Goal: Task Accomplishment & Management: Manage account settings

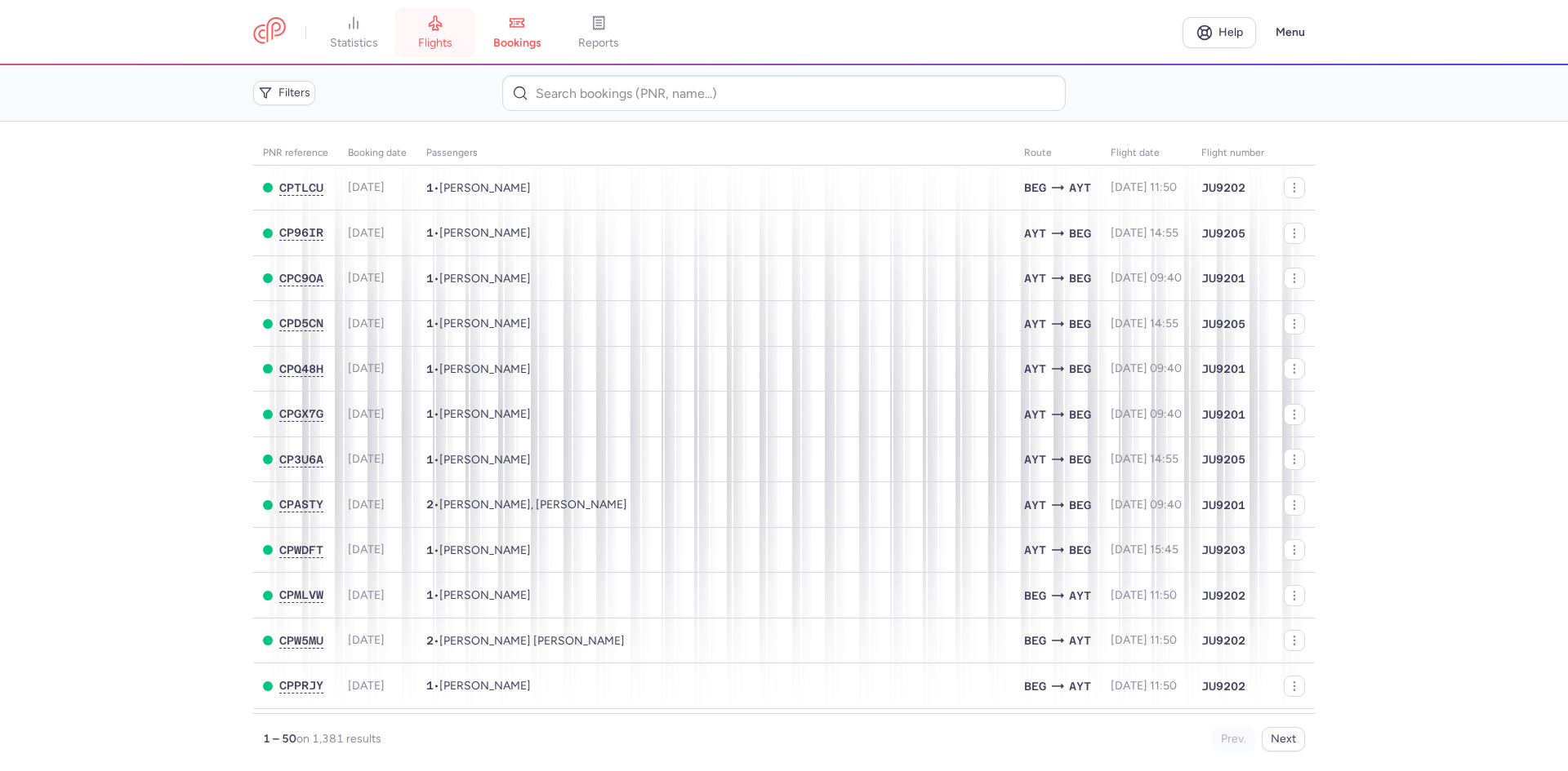
click at [420, 37] on link "flights" at bounding box center [435, 32] width 82 height 36
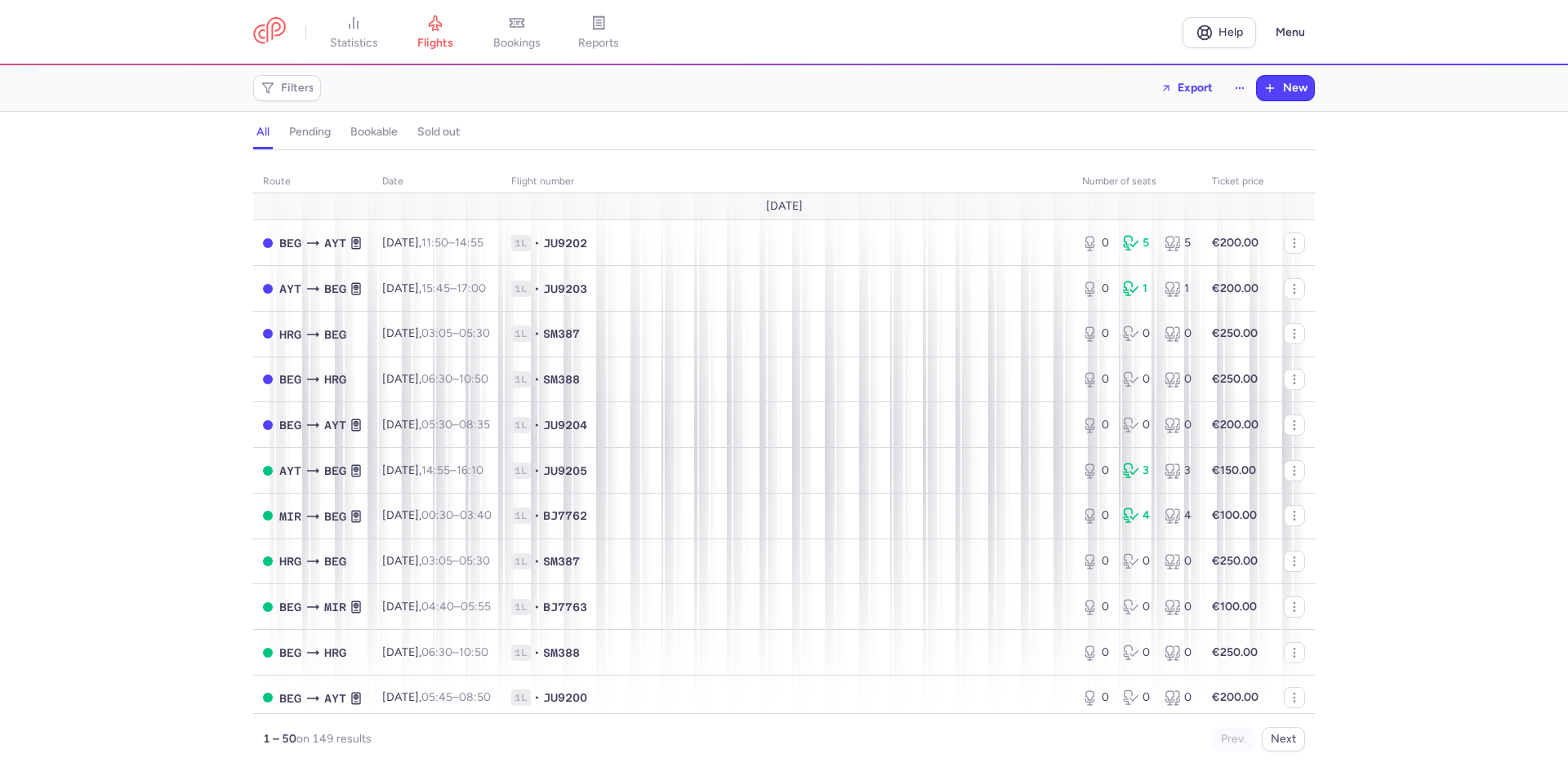
click at [376, 128] on h4 "bookable" at bounding box center [374, 132] width 48 height 15
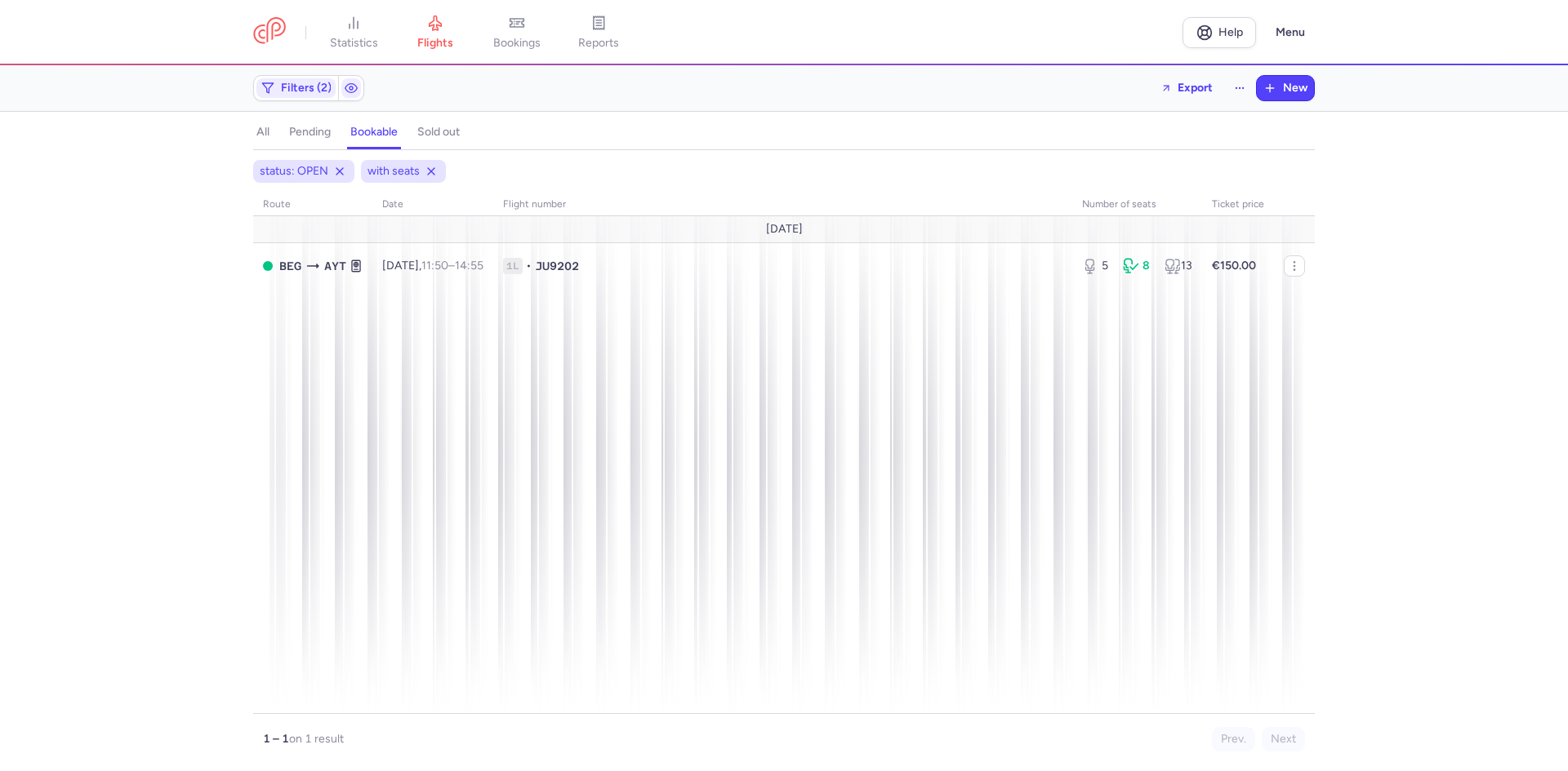
click at [437, 175] on button at bounding box center [431, 171] width 17 height 16
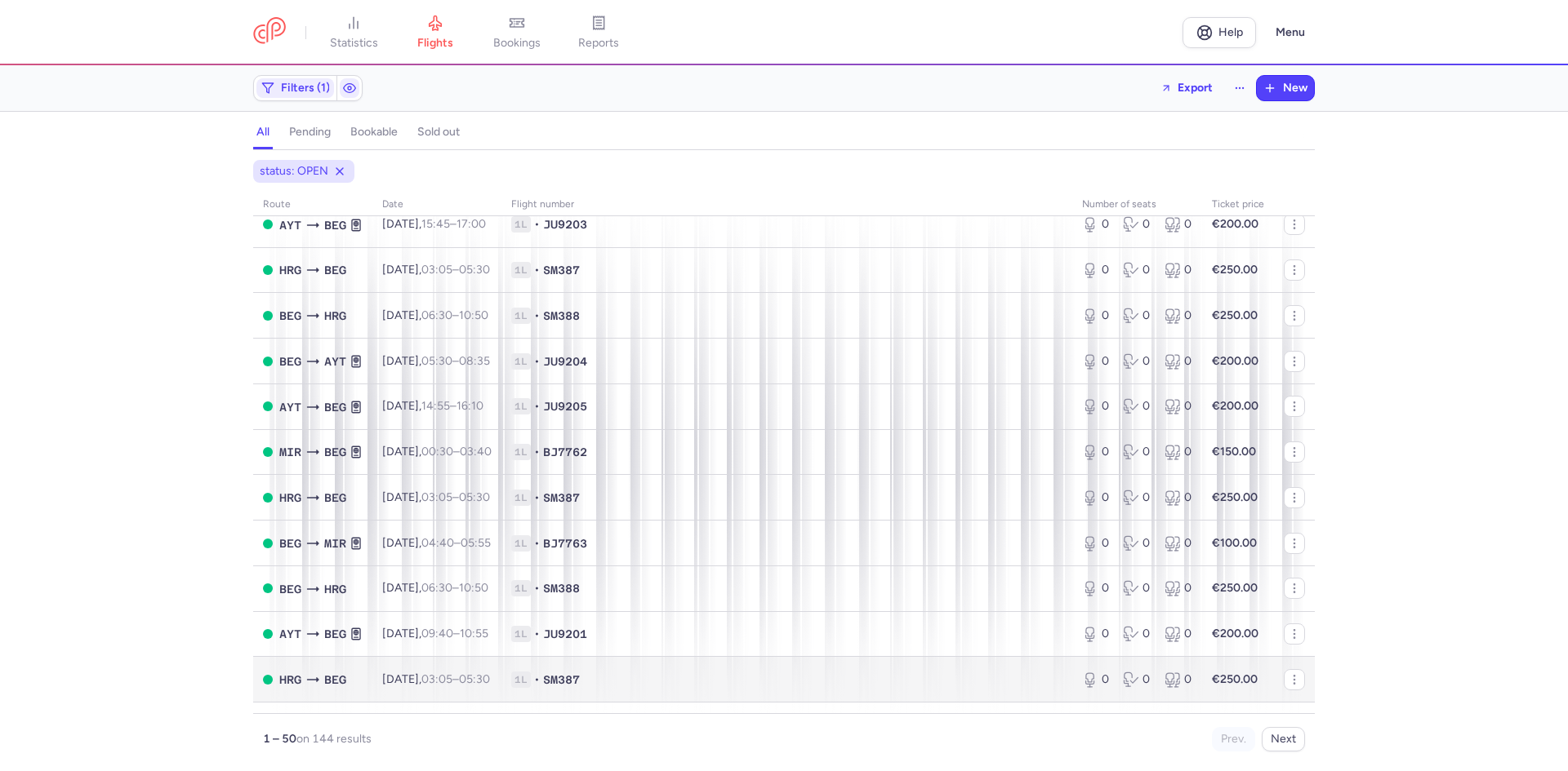
scroll to position [680, 0]
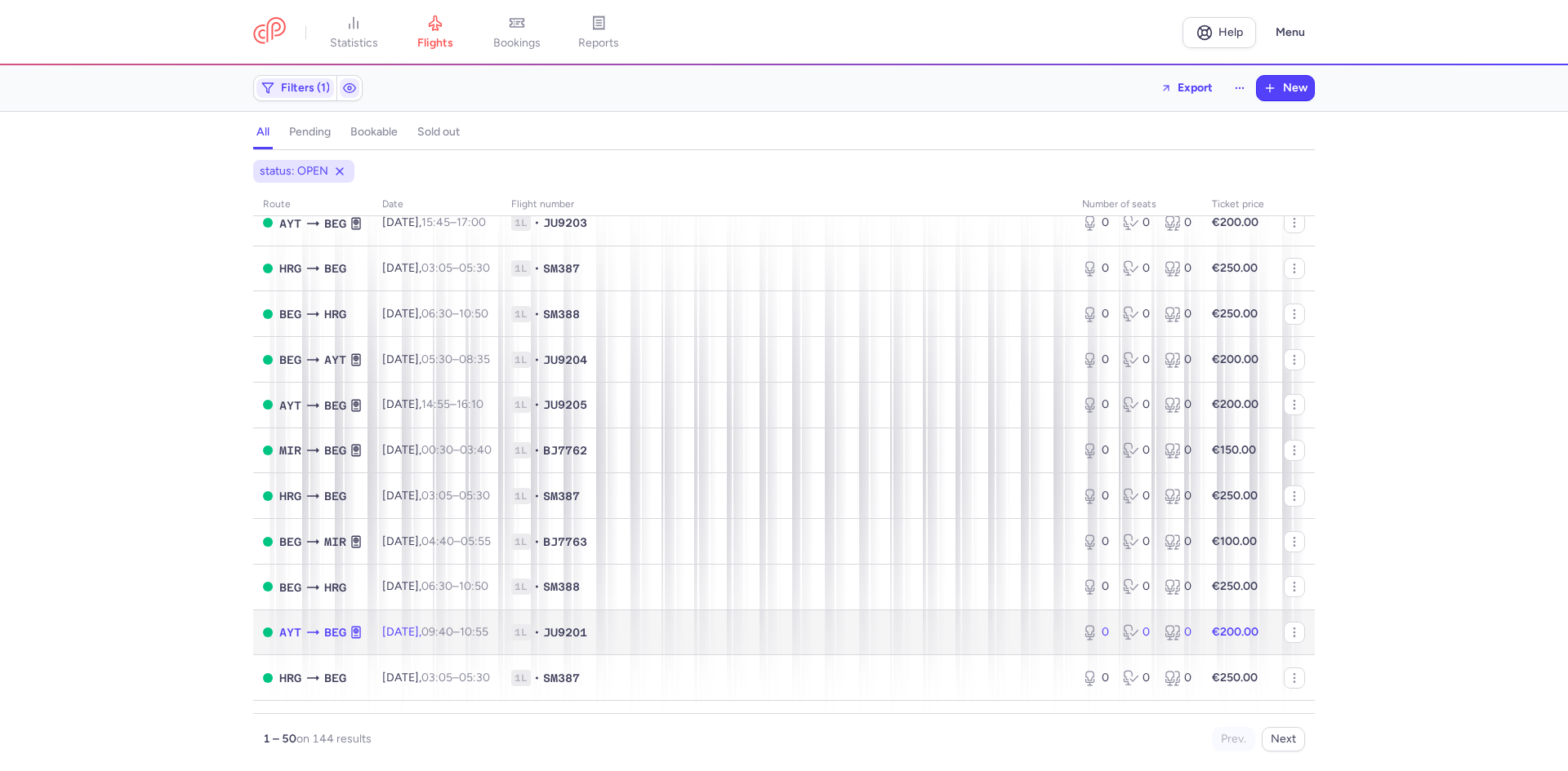
click at [692, 637] on span "1L • JU9201" at bounding box center [786, 632] width 551 height 16
select select "days"
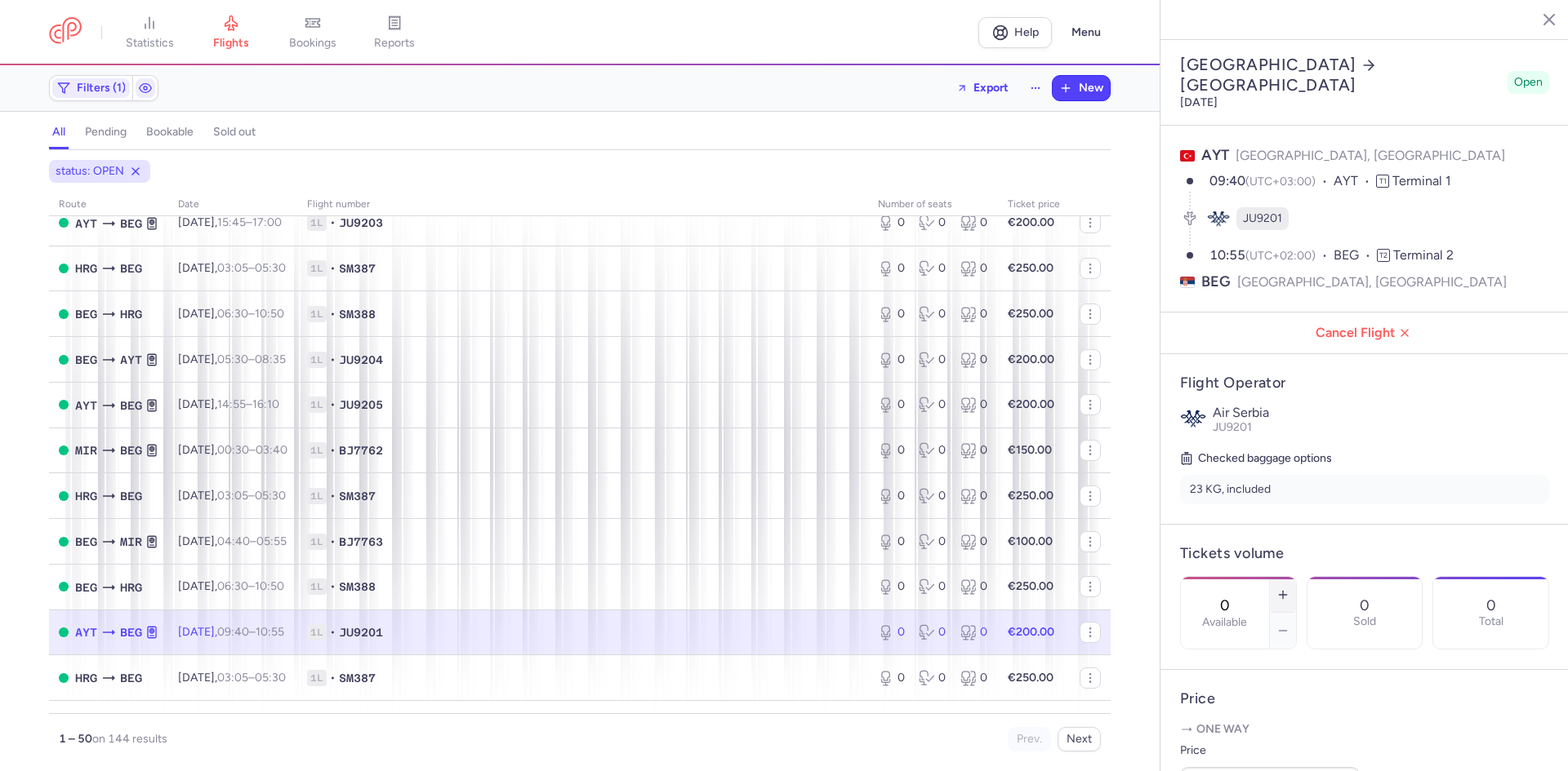
click at [1283, 590] on line "button" at bounding box center [1283, 594] width 0 height 7
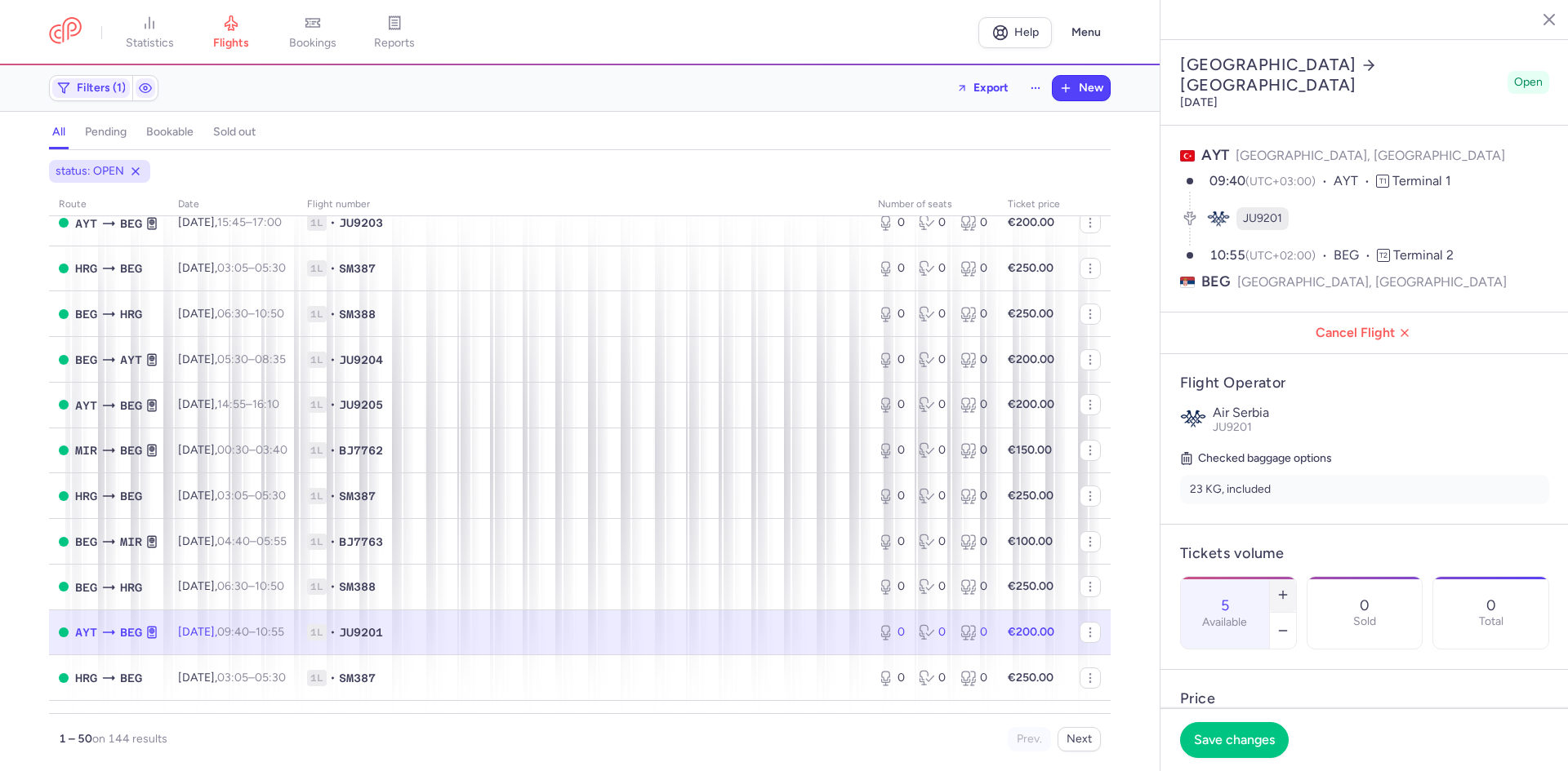
click at [1283, 590] on line "button" at bounding box center [1283, 594] width 0 height 7
click at [1289, 589] on icon "button" at bounding box center [1282, 595] width 13 height 13
type input "9"
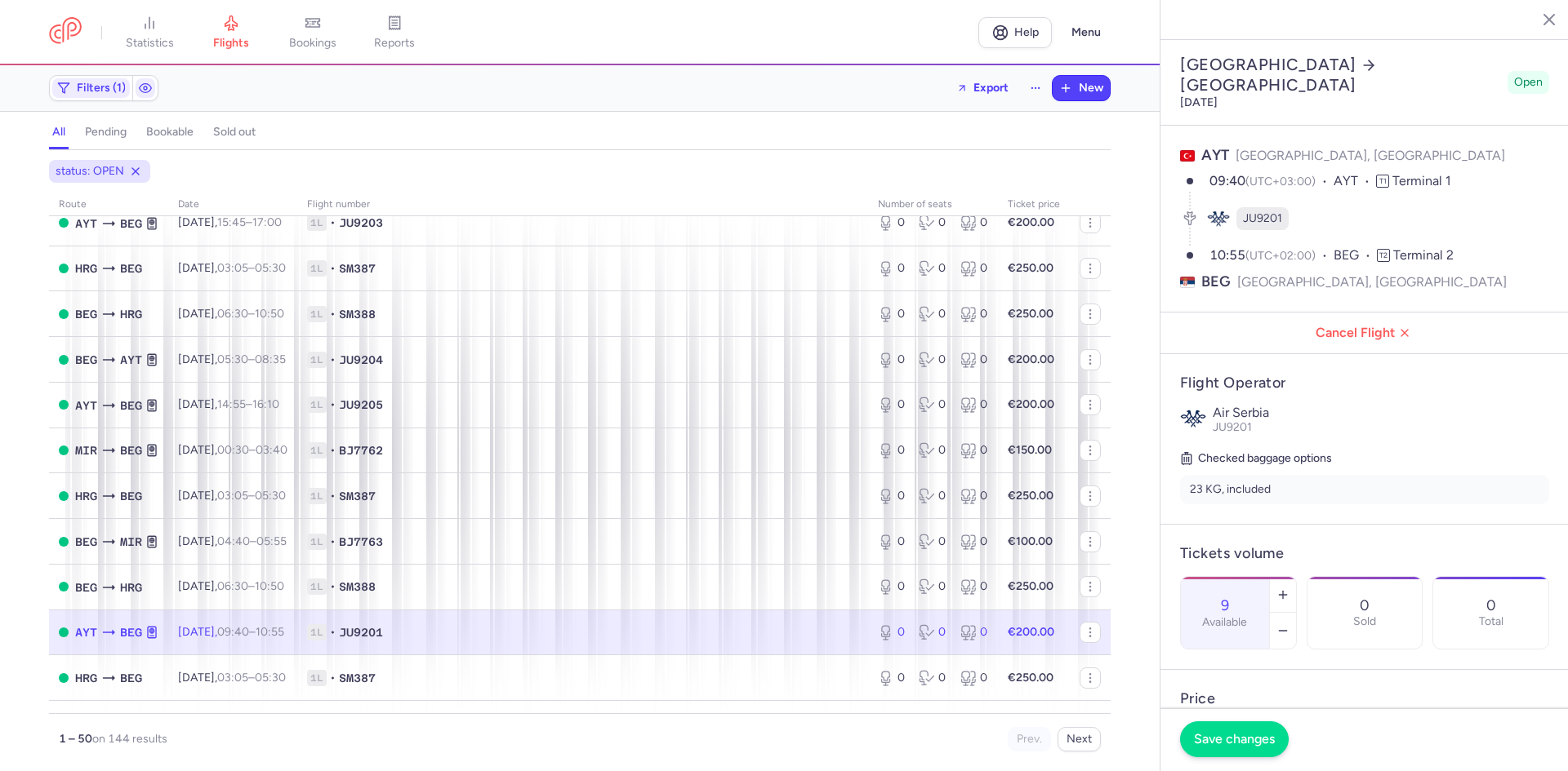
click at [1239, 758] on footer "Save changes" at bounding box center [1365, 740] width 408 height 63
click at [1253, 733] on span "Save changes" at bounding box center [1234, 739] width 81 height 15
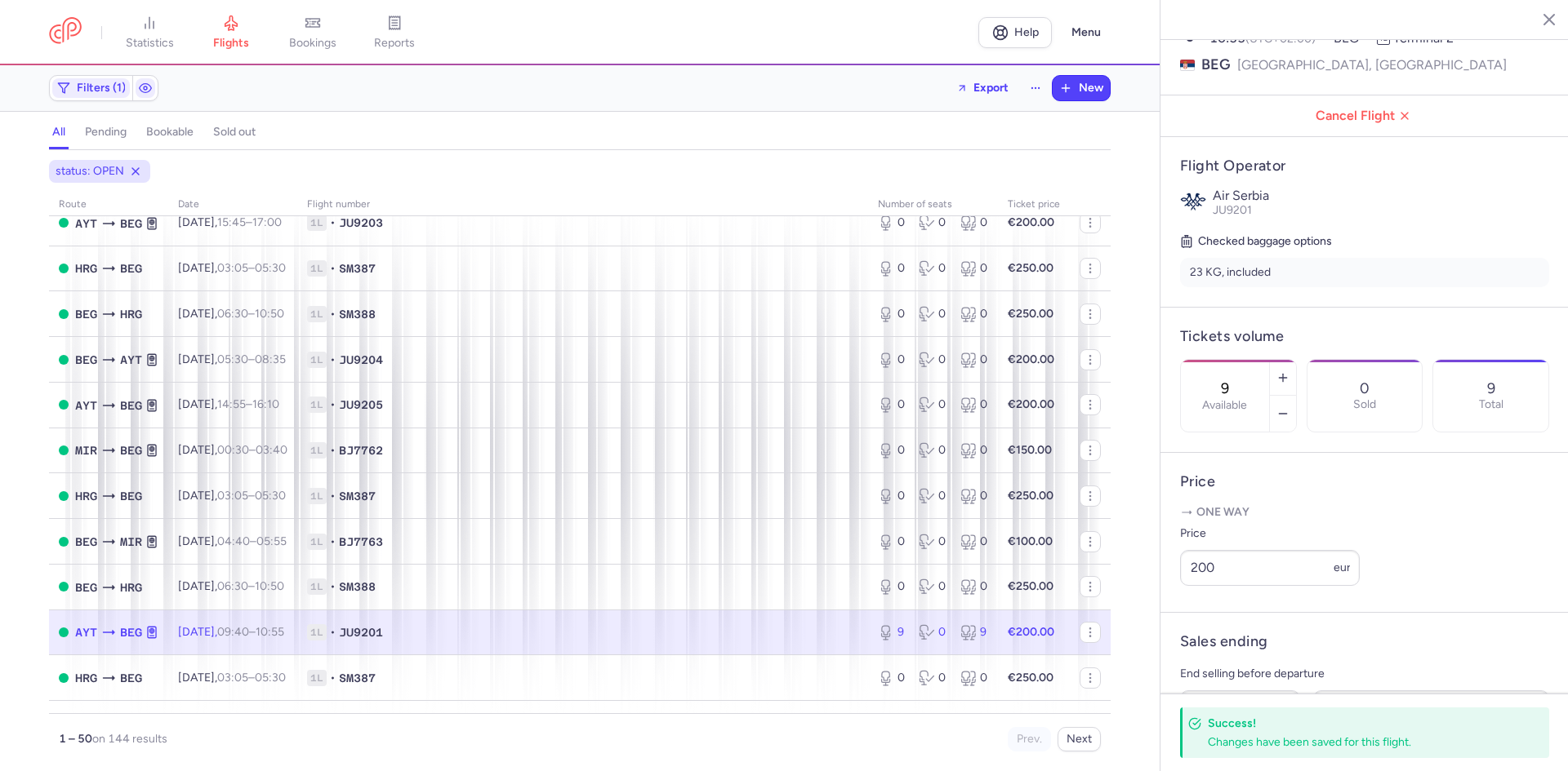
scroll to position [218, 0]
click at [1242, 585] on input "200" at bounding box center [1269, 567] width 180 height 36
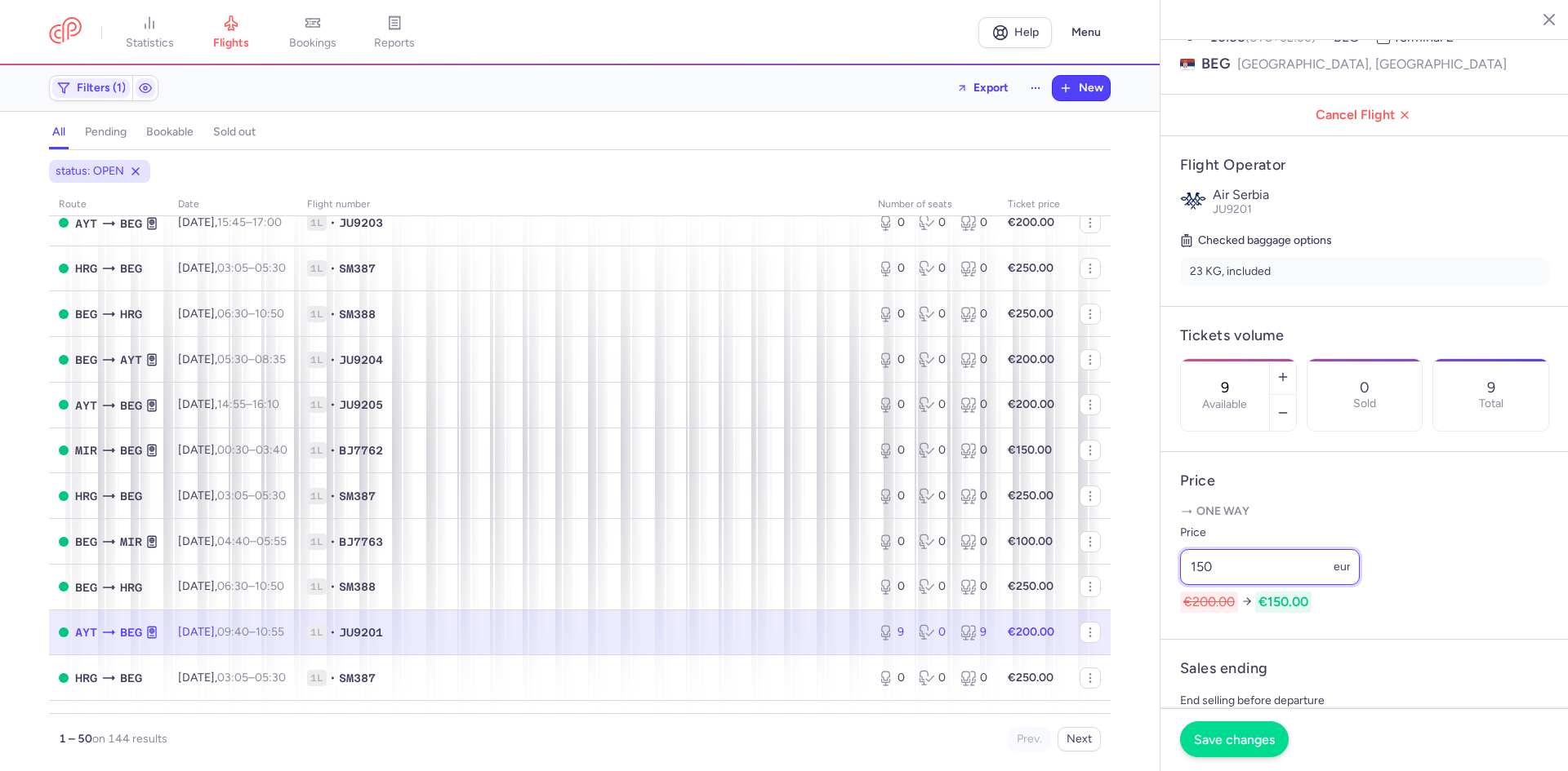
type input "150"
click at [1245, 730] on button "Save changes" at bounding box center [1234, 739] width 109 height 36
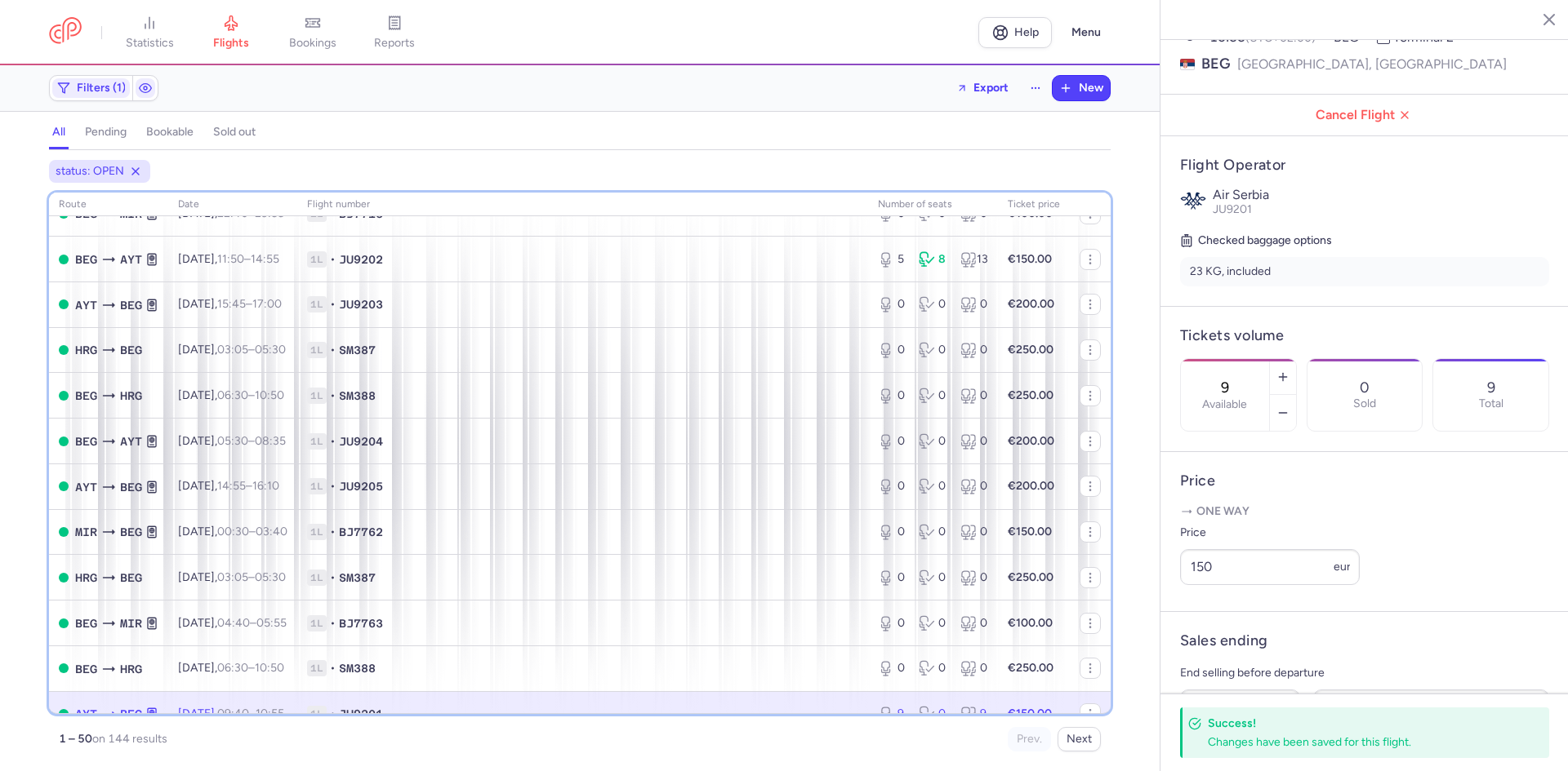
scroll to position [0, 0]
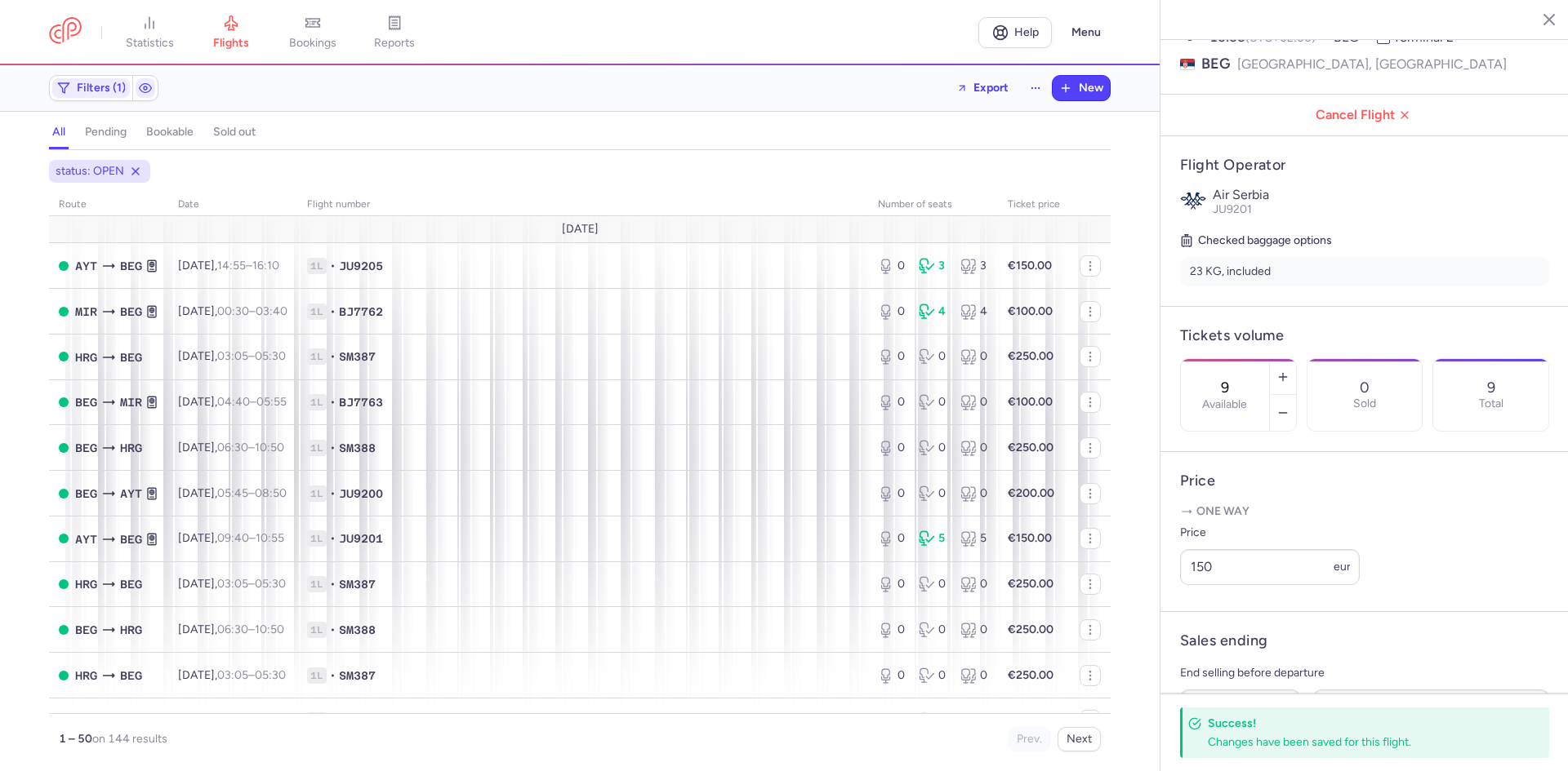
click at [163, 126] on h4 "bookable" at bounding box center [169, 132] width 48 height 15
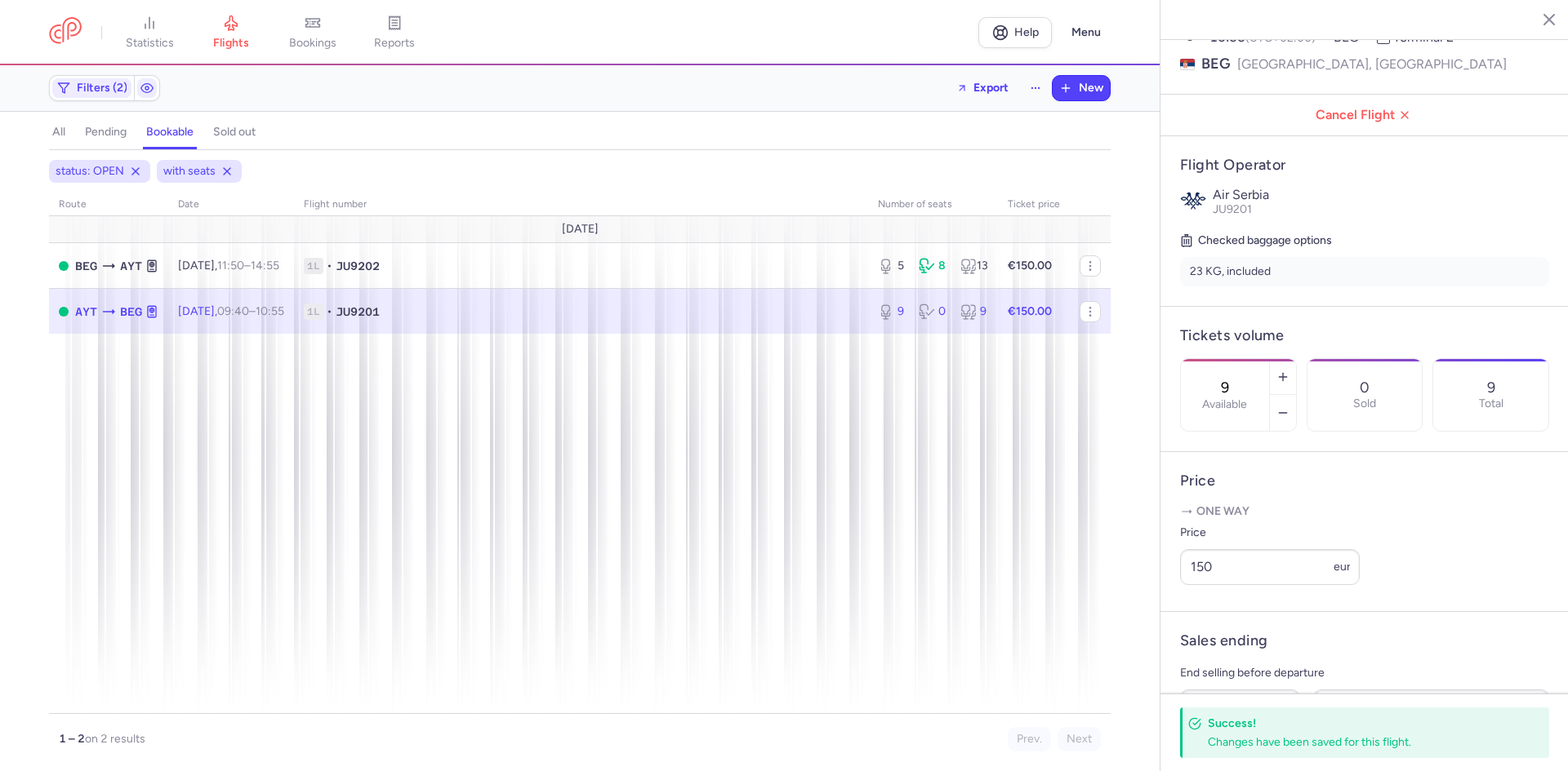
click at [181, 124] on button "bookable" at bounding box center [169, 132] width 54 height 21
drag, startPoint x: 232, startPoint y: 172, endPoint x: 340, endPoint y: 216, distance: 116.6
click at [230, 172] on icon at bounding box center [227, 171] width 13 height 13
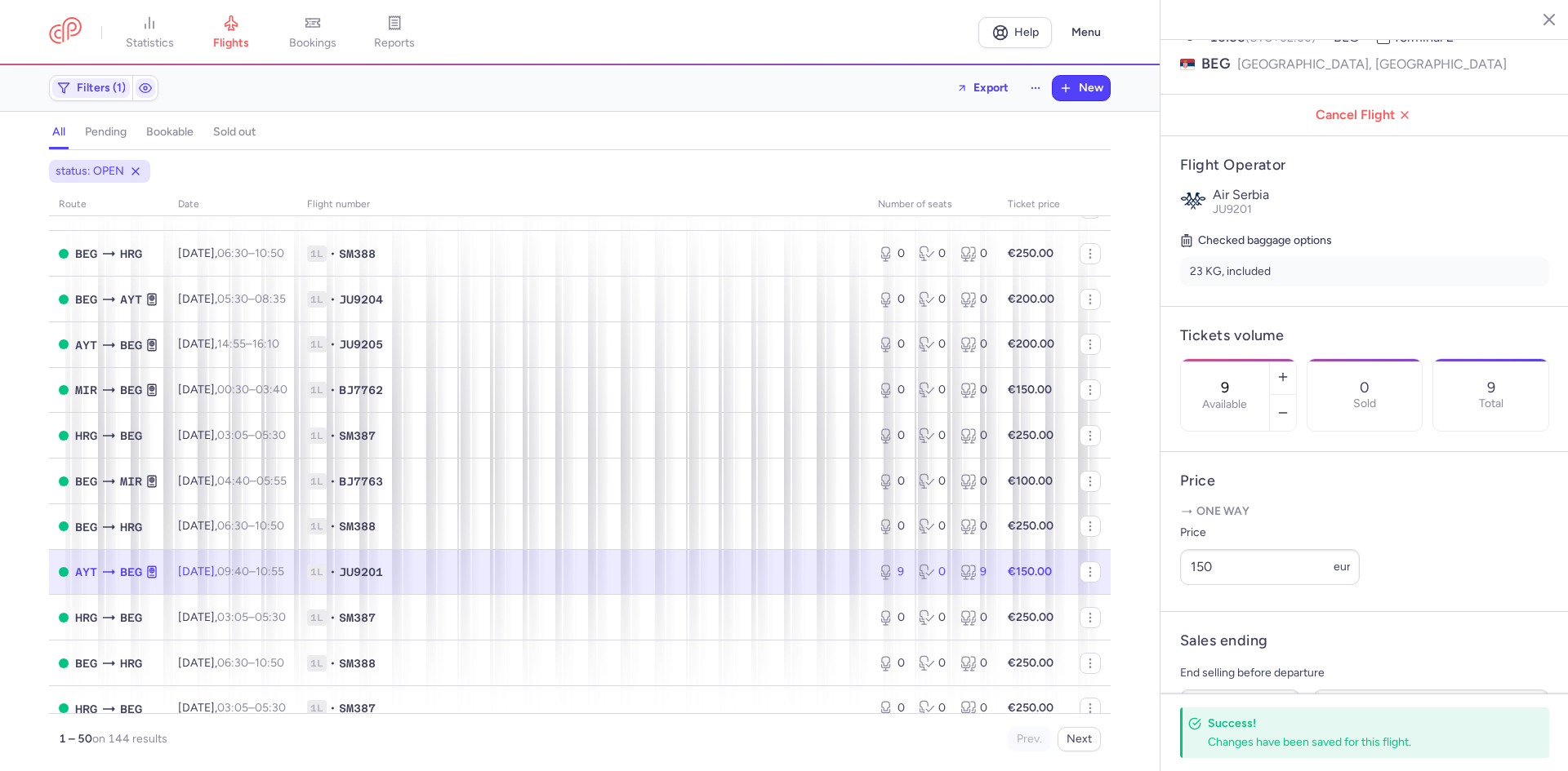
scroll to position [761, 0]
